Goal: Task Accomplishment & Management: Use online tool/utility

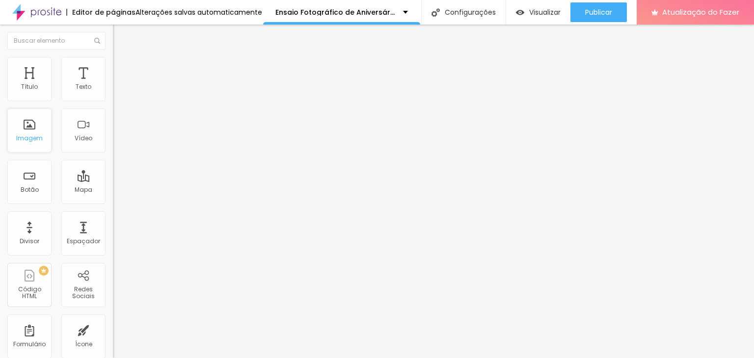
click at [36, 144] on div "Imagem" at bounding box center [29, 131] width 44 height 44
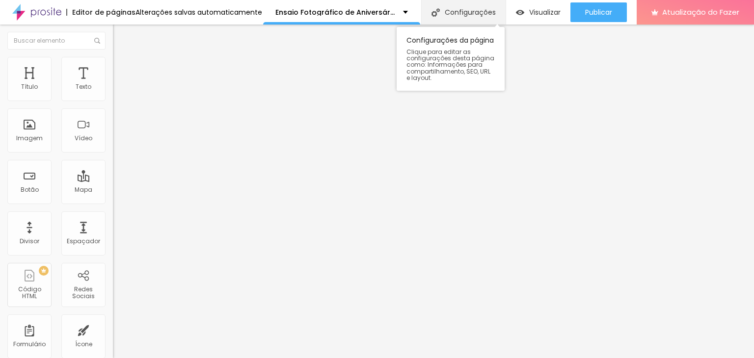
click at [454, 12] on font "Configurações" at bounding box center [470, 12] width 51 height 10
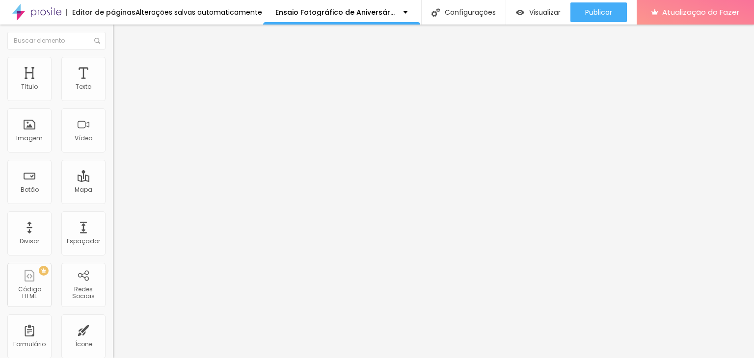
click at [81, 71] on div "Texto" at bounding box center [83, 79] width 44 height 44
click at [96, 79] on div "Texto" at bounding box center [83, 79] width 44 height 44
click at [75, 76] on div "Texto" at bounding box center [83, 79] width 44 height 44
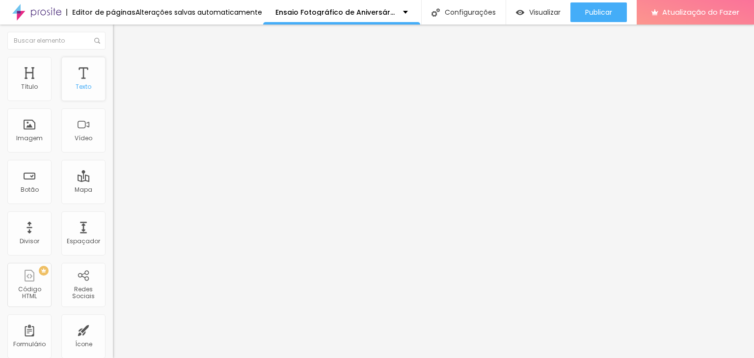
click at [71, 77] on div "Texto" at bounding box center [83, 79] width 44 height 44
